Goal: Download file/media

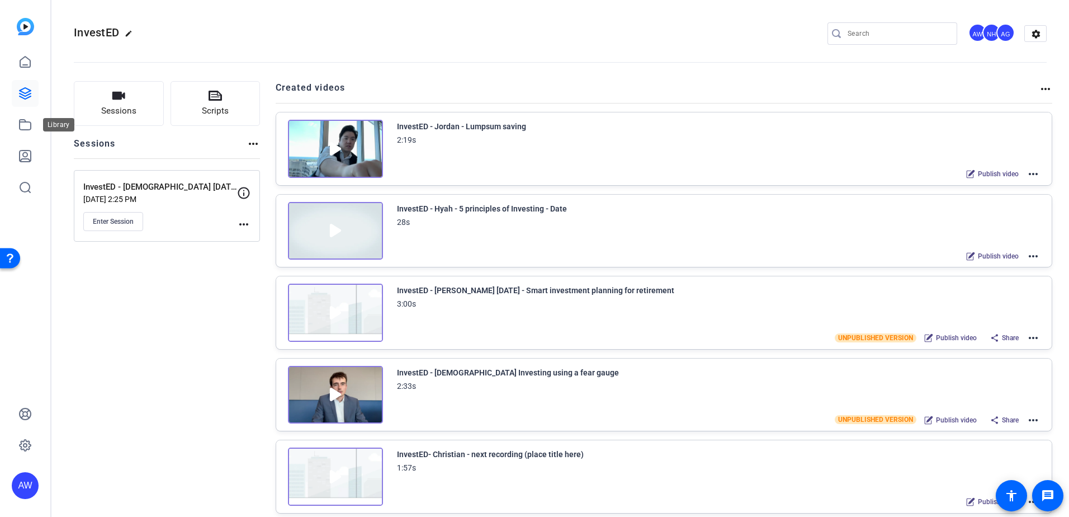
drag, startPoint x: 26, startPoint y: 129, endPoint x: 41, endPoint y: 132, distance: 14.8
click at [26, 129] on icon at bounding box center [25, 125] width 11 height 10
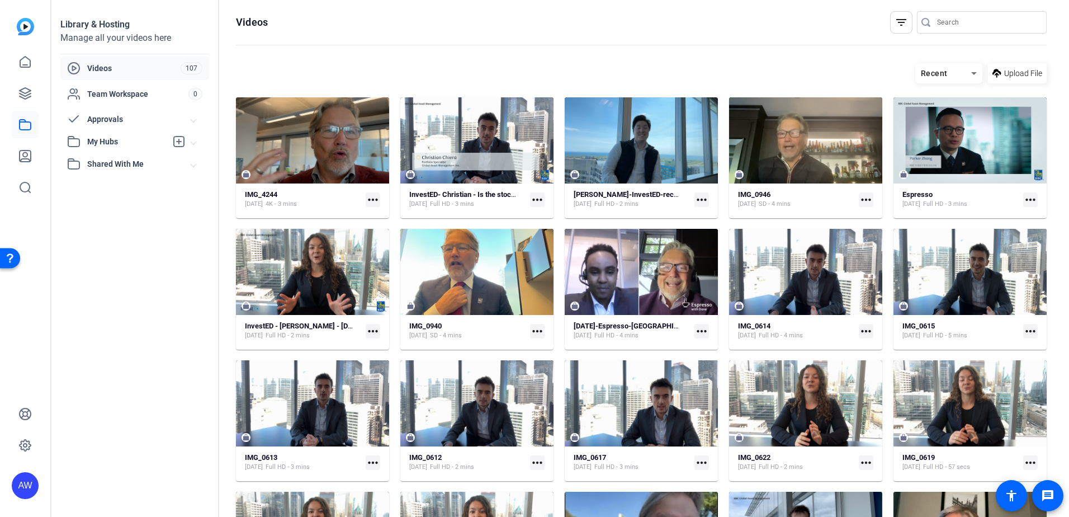
click at [370, 199] on mat-icon "more_horiz" at bounding box center [373, 199] width 15 height 15
click at [389, 216] on span "Download" at bounding box center [408, 215] width 69 height 13
click at [20, 96] on icon at bounding box center [25, 93] width 11 height 11
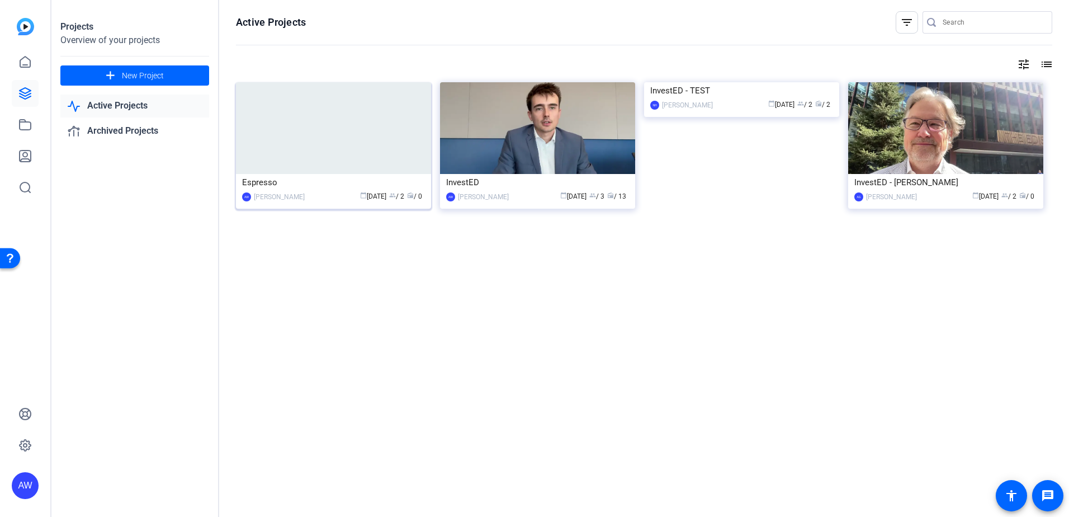
click at [331, 129] on img at bounding box center [333, 128] width 195 height 92
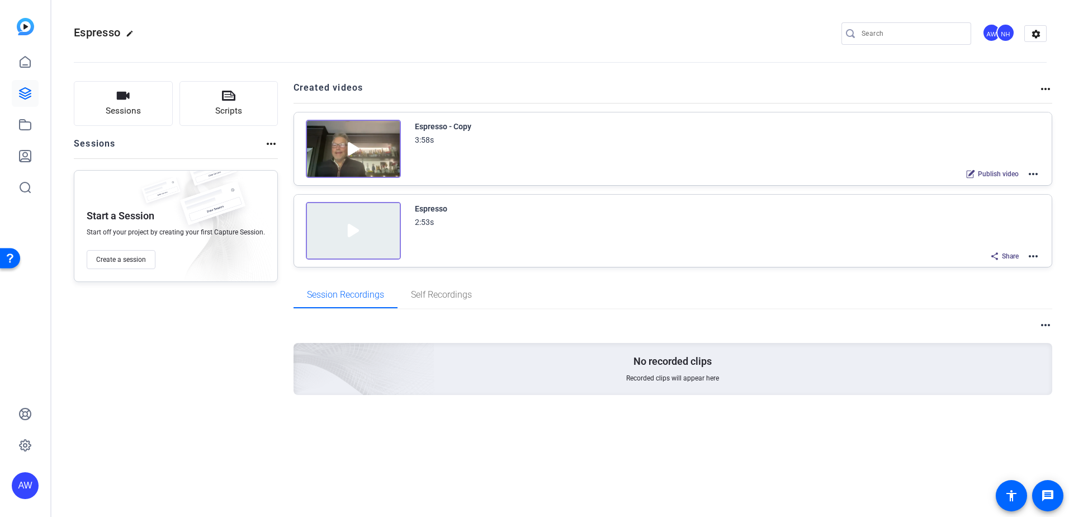
click at [349, 130] on img at bounding box center [353, 149] width 95 height 58
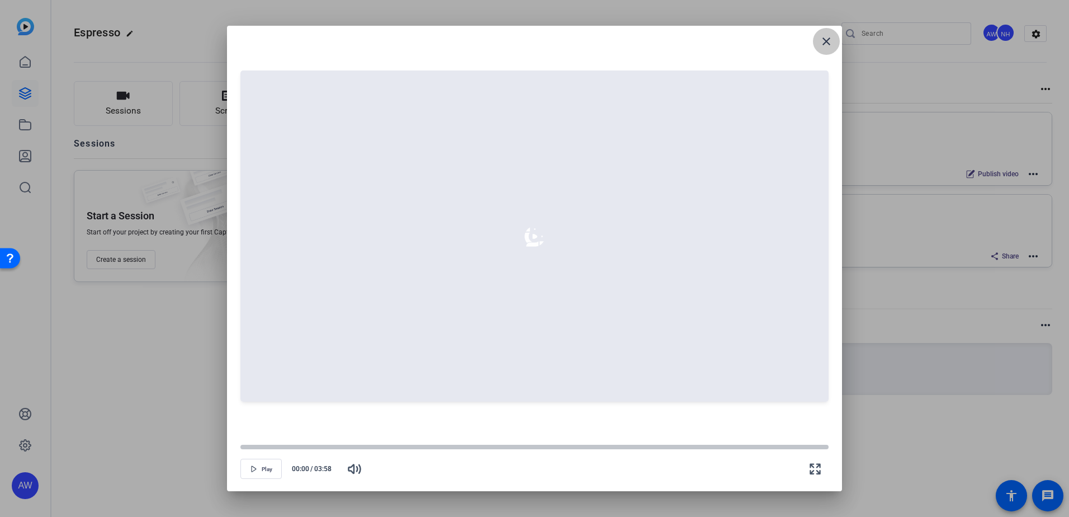
click at [830, 45] on mat-icon "close" at bounding box center [826, 41] width 13 height 13
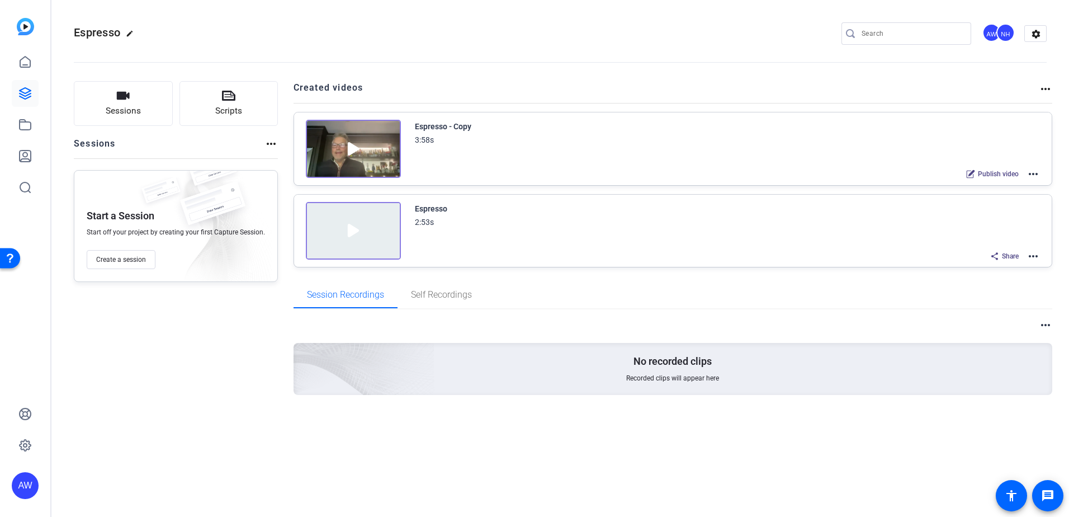
click at [442, 123] on div "Espresso - Copy" at bounding box center [443, 126] width 56 height 13
click at [1037, 175] on mat-icon "more_horiz" at bounding box center [1033, 173] width 13 height 13
click at [1003, 185] on span "Edit in Creator" at bounding box center [992, 187] width 78 height 13
